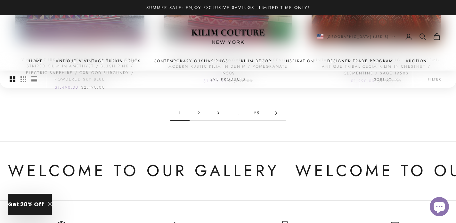
scroll to position [606, 0]
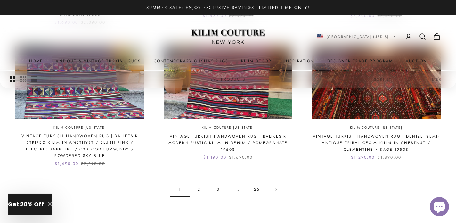
click at [199, 184] on link "2" at bounding box center [199, 189] width 19 height 14
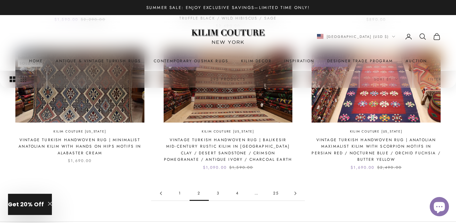
scroll to position [597, 0]
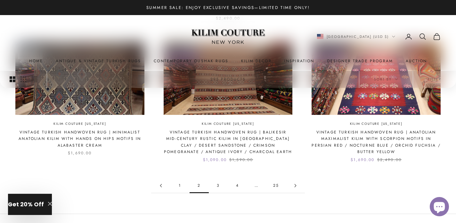
click at [421, 35] on icon "Secondary navigation" at bounding box center [423, 37] width 8 height 8
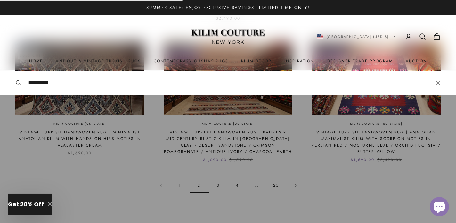
type input "*********"
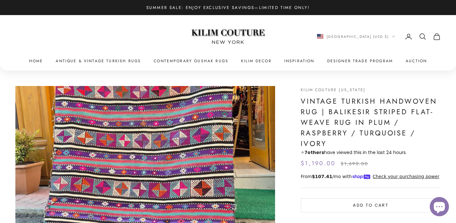
scroll to position [34, 0]
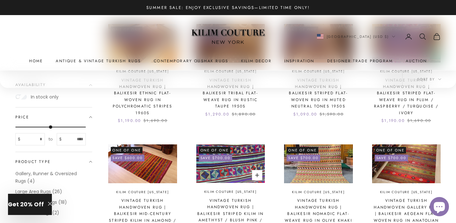
scroll to position [678, 0]
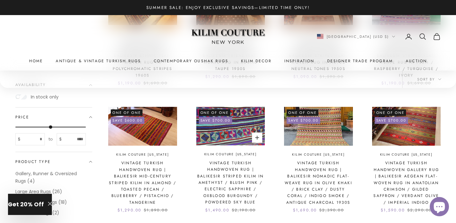
click at [240, 137] on img at bounding box center [230, 126] width 69 height 38
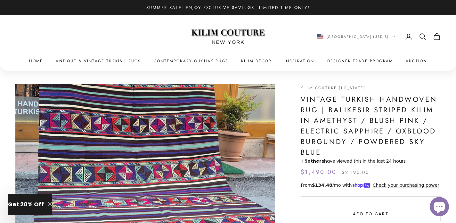
scroll to position [1, 0]
